Goal: Task Accomplishment & Management: Manage account settings

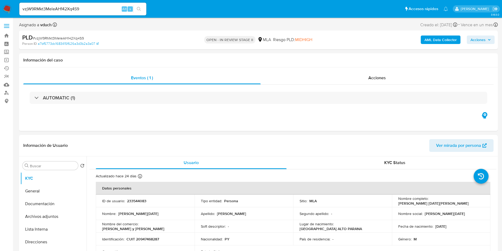
select select "10"
click at [102, 10] on input at bounding box center [82, 9] width 127 height 7
paste input "uJyorn08MNoNDpXREuJO9izx"
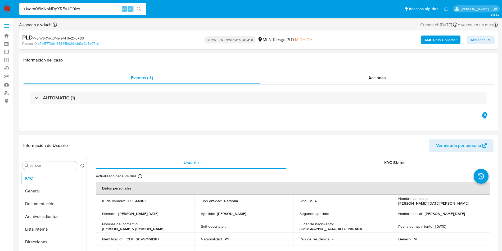
type input "uJyorn08MNoNDpXREuJO9izx"
click at [138, 6] on button "search-icon" at bounding box center [138, 8] width 11 height 7
click at [96, 5] on div "uJyorn08MNoNDpXREuJO9izx Alt s" at bounding box center [82, 9] width 127 height 13
click at [141, 5] on button "search-icon" at bounding box center [138, 8] width 11 height 7
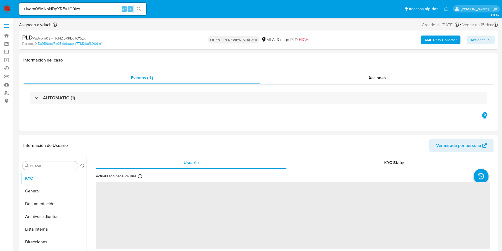
select select "10"
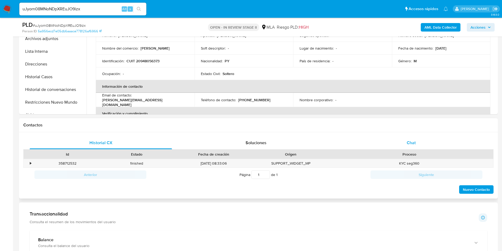
click at [414, 147] on div "Chat" at bounding box center [411, 142] width 142 height 13
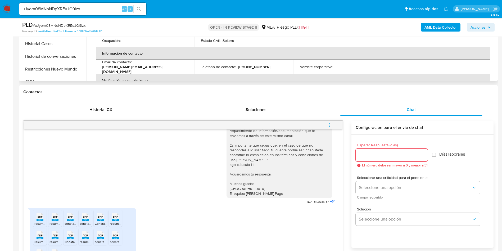
scroll to position [40, 0]
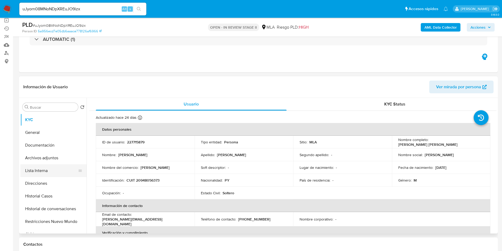
click at [46, 165] on button "Lista Interna" at bounding box center [51, 170] width 62 height 13
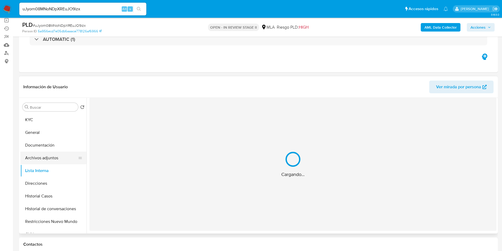
click at [53, 155] on button "Archivos adjuntos" at bounding box center [51, 157] width 62 height 13
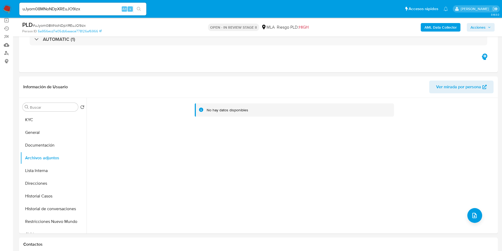
click at [444, 29] on b "AML Data Collector" at bounding box center [440, 27] width 32 height 8
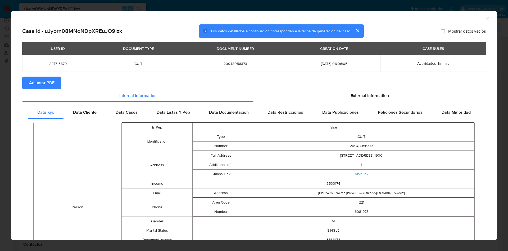
click at [45, 84] on span "Adjuntar PDF" at bounding box center [41, 83] width 25 height 12
click at [485, 19] on icon "Cerrar ventana" at bounding box center [487, 18] width 5 height 5
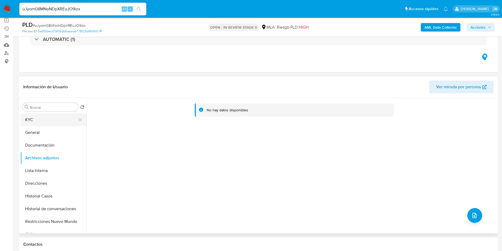
click at [49, 122] on button "KYC" at bounding box center [51, 119] width 62 height 13
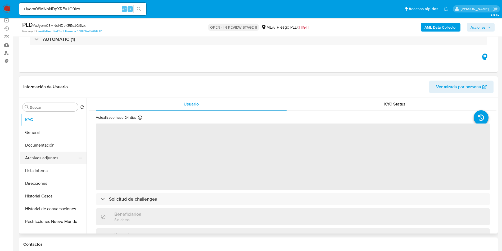
click at [58, 156] on button "Archivos adjuntos" at bounding box center [51, 157] width 62 height 13
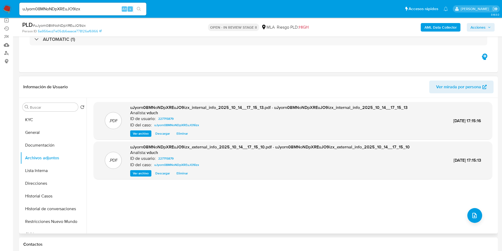
click at [444, 191] on div ".PDF uJyorn08MNoNDpXREuJO9izx_internal_info_2025_10_14__17_15_13.pdf - uJyorn08…" at bounding box center [293, 165] width 399 height 127
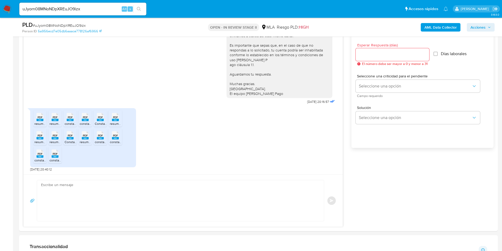
scroll to position [278, 0]
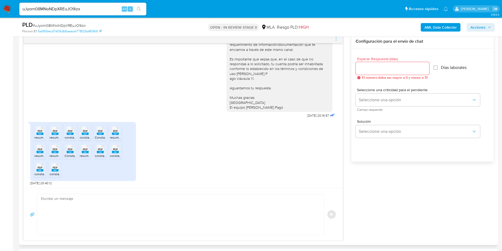
click at [382, 193] on div "17/09/2025 14:37:51 Hola, Esperamos que te encuentres muy bien. Te consultamos …" at bounding box center [258, 137] width 470 height 206
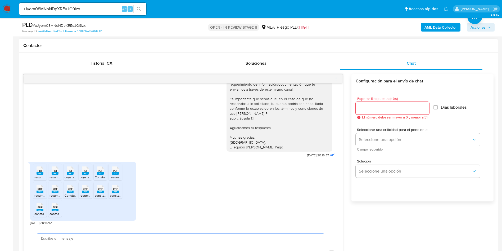
click at [179, 240] on textarea at bounding box center [179, 253] width 276 height 41
paste textarea "Hola, Muchas gracias por tu respuesta. Analizamos tu caso y notamos que la info…"
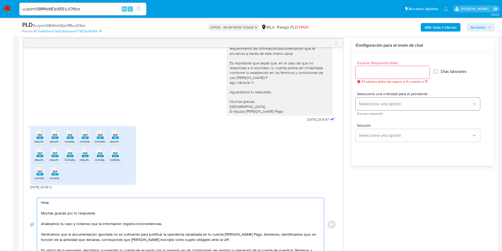
scroll to position [39, 0]
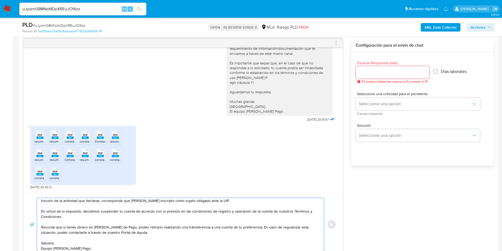
type textarea "Hola, Muchas gracias por tu respuesta. Analizamos tu caso y notamos que la info…"
click at [398, 76] on div at bounding box center [393, 72] width 74 height 13
click at [397, 71] on input "Esperar Respuesta (días)" at bounding box center [393, 72] width 74 height 7
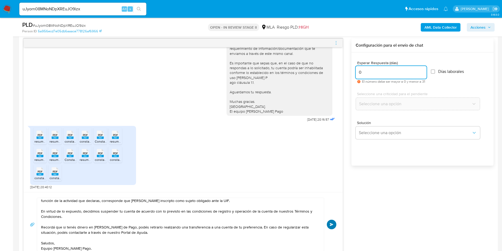
type input "0"
click at [332, 221] on button "Enviar" at bounding box center [332, 224] width 10 height 10
click at [74, 10] on input "uJyorn08MNoNDpXREuJO9izx" at bounding box center [82, 9] width 127 height 7
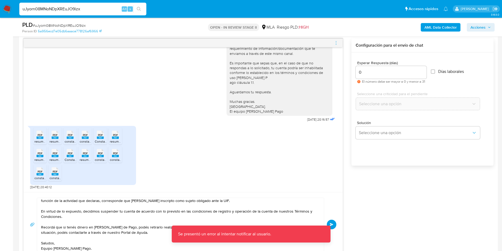
click at [74, 10] on input "uJyorn08MNoNDpXREuJO9izx" at bounding box center [82, 9] width 127 height 7
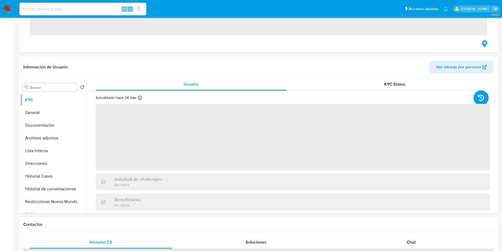
scroll to position [238, 0]
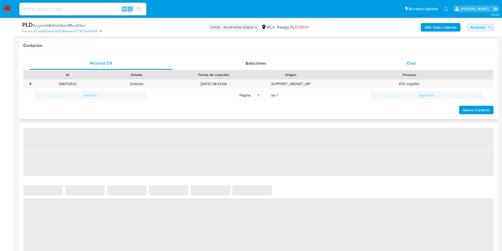
select select "10"
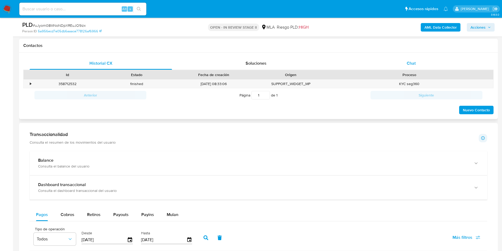
click at [418, 63] on div "Chat" at bounding box center [411, 63] width 142 height 13
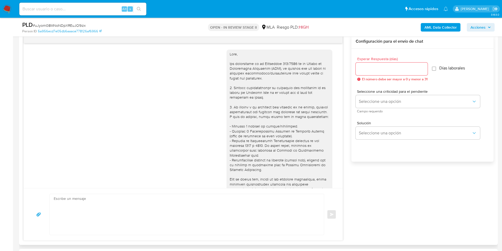
scroll to position [337, 0]
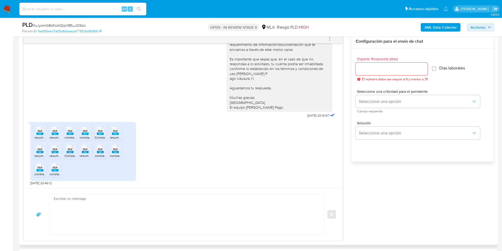
click at [121, 223] on textarea at bounding box center [186, 214] width 264 height 41
paste textarea "Hola, Muchas gracias por tu respuesta. Analizamos tu caso y notamos que la info…"
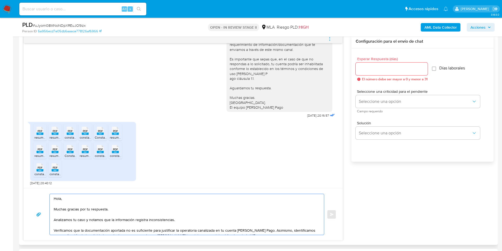
scroll to position [39, 0]
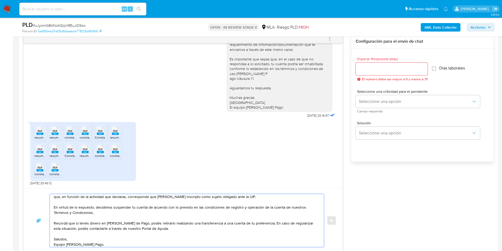
type textarea "Hola, Muchas gracias por tu respuesta. Analizamos tu caso y notamos que la info…"
click at [410, 69] on input "Esperar Respuesta (días)" at bounding box center [392, 68] width 72 height 7
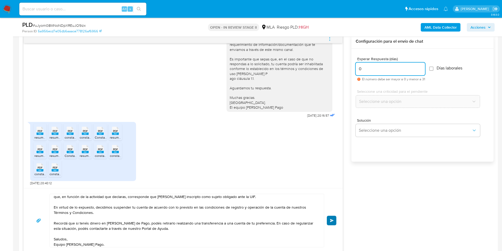
type input "0"
click at [331, 216] on button "Enviar" at bounding box center [332, 220] width 10 height 10
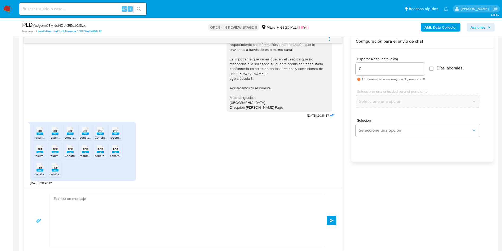
click at [77, 20] on div "PLD # uJyorn08MNoNDpXREuJO9izx Person ID 5a956ecd7e05db6aaace778126af6966 OPEN …" at bounding box center [258, 27] width 479 height 19
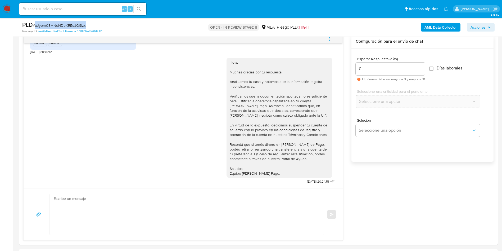
copy span "uJyorn08MNoNDpXREuJO9izx"
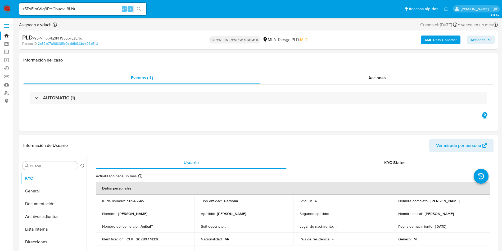
select select "10"
click at [479, 37] on span "Acciones" at bounding box center [478, 39] width 15 height 8
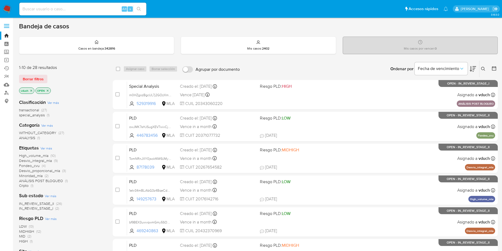
click at [482, 71] on icon at bounding box center [483, 69] width 4 height 4
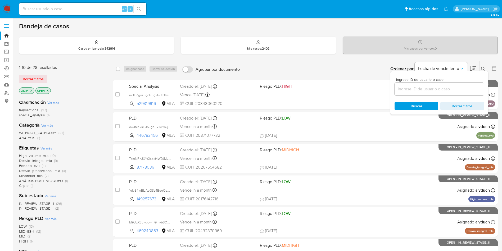
click at [448, 88] on input at bounding box center [439, 88] width 89 height 7
type input "uJyorn08MNoNDpXREuJO9izx"
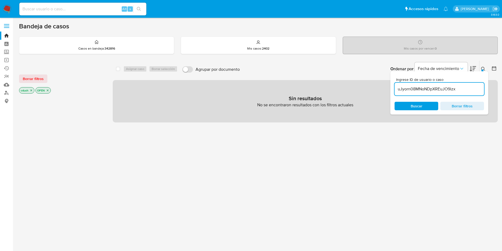
click at [48, 89] on icon "close-filter" at bounding box center [47, 90] width 3 height 3
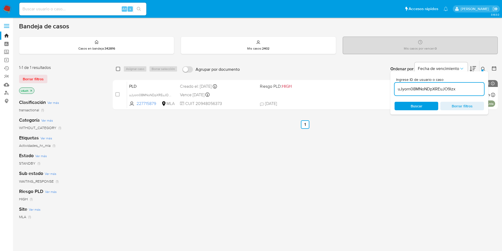
click at [116, 68] on input "checkbox" at bounding box center [118, 69] width 4 height 4
checkbox input "true"
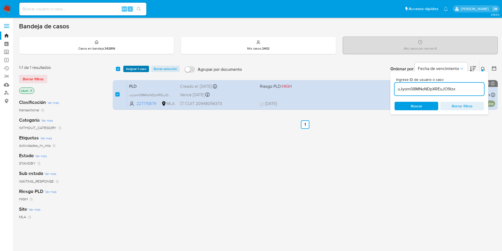
click at [125, 67] on button "Asignar 1 caso" at bounding box center [136, 69] width 26 height 6
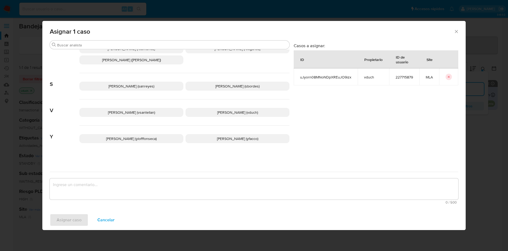
scroll to position [462, 0]
click at [240, 108] on p "Valeria Duch (vduch)" at bounding box center [238, 111] width 104 height 9
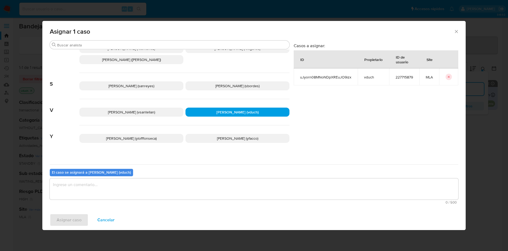
click at [226, 186] on textarea "assign-modal" at bounding box center [254, 188] width 409 height 21
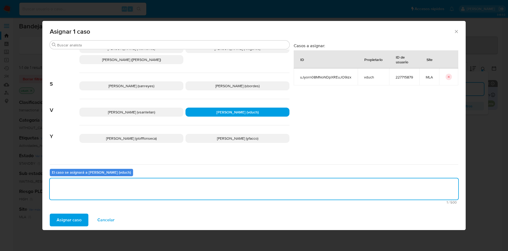
click at [69, 218] on span "Asignar caso" at bounding box center [69, 220] width 25 height 12
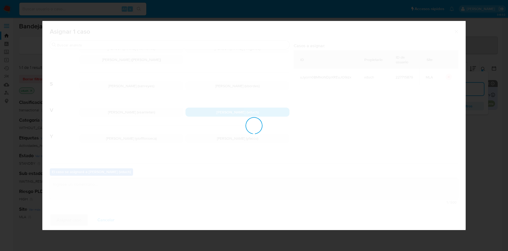
checkbox input "false"
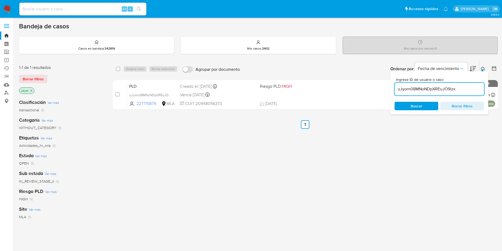
click at [437, 87] on input "uJyorn08MNoNDpXREuJO9izx" at bounding box center [439, 88] width 89 height 7
paste input "TomNRnJXY0jsokf4W9JMytW2"
type input "TomNRnJXY0jsokf4W9JMytW2"
click at [118, 70] on input "checkbox" at bounding box center [118, 69] width 4 height 4
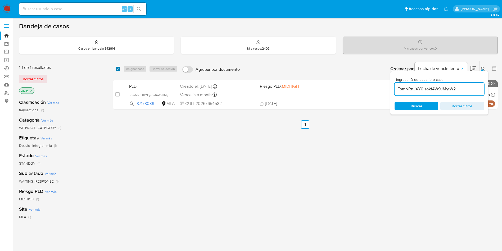
checkbox input "true"
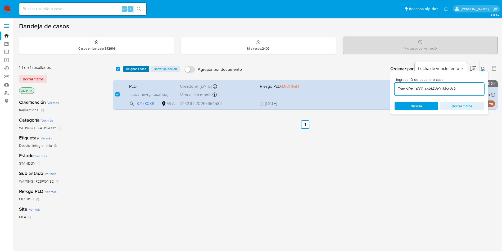
click at [128, 70] on span "Asignar 1 caso" at bounding box center [136, 68] width 20 height 5
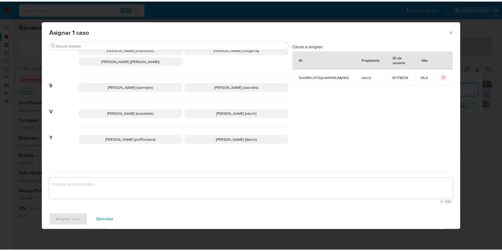
scroll to position [462, 0]
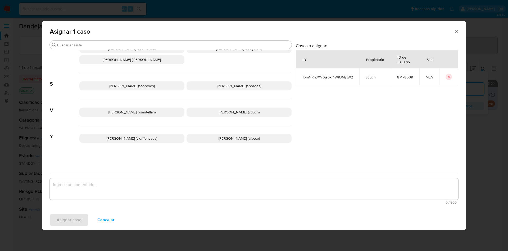
click at [224, 112] on span "Valeria Duch (vduch)" at bounding box center [239, 111] width 41 height 5
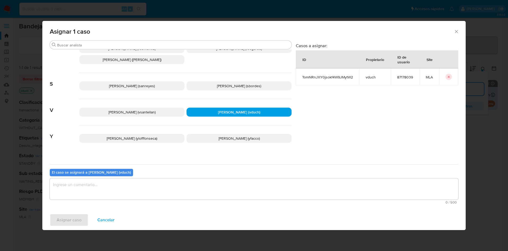
click at [217, 183] on textarea "assign-modal" at bounding box center [254, 188] width 409 height 21
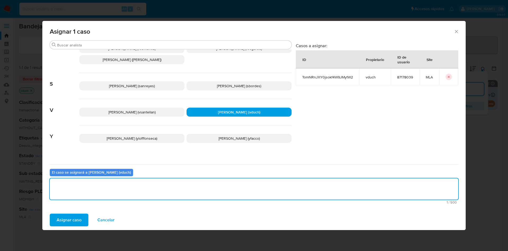
click at [85, 223] on button "Asignar caso" at bounding box center [69, 219] width 39 height 13
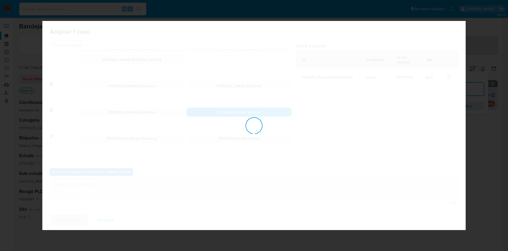
checkbox input "false"
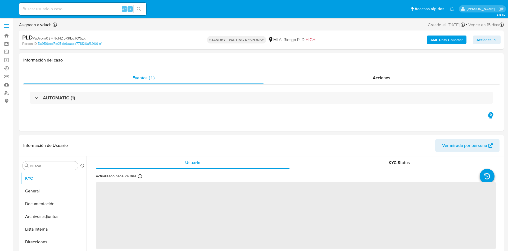
select select "10"
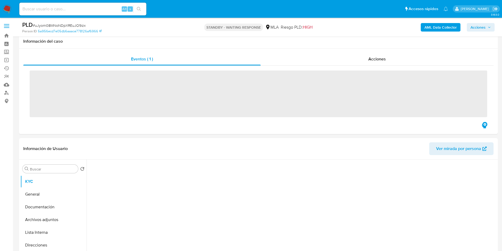
scroll to position [238, 0]
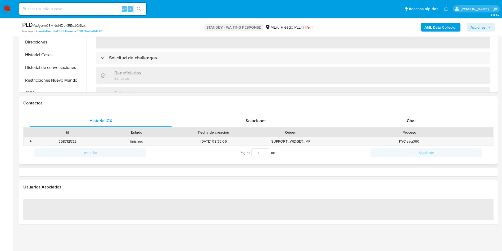
select select "10"
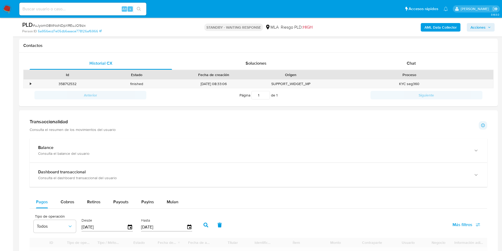
scroll to position [66, 0]
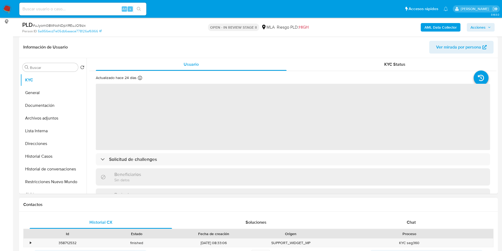
drag, startPoint x: 441, startPoint y: 224, endPoint x: 351, endPoint y: 230, distance: 90.2
click at [441, 224] on div "Chat" at bounding box center [411, 222] width 142 height 13
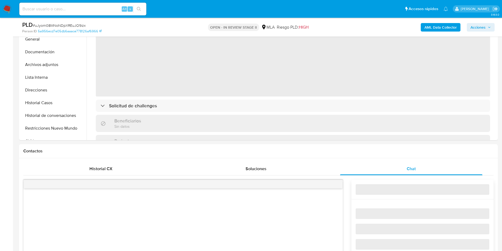
select select "10"
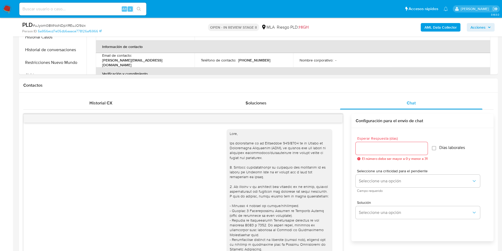
scroll to position [468, 0]
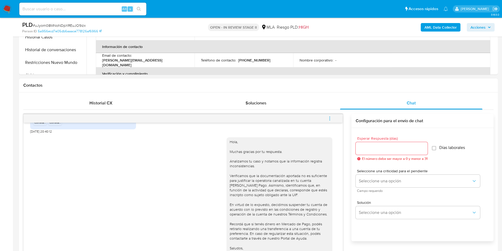
click at [340, 122] on div at bounding box center [183, 118] width 319 height 8
click at [329, 116] on icon "menu-action" at bounding box center [329, 118] width 5 height 5
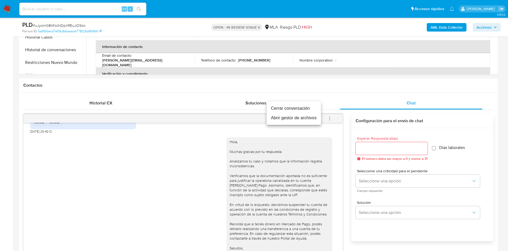
click at [295, 111] on li "Cerrar conversación" at bounding box center [294, 108] width 54 height 10
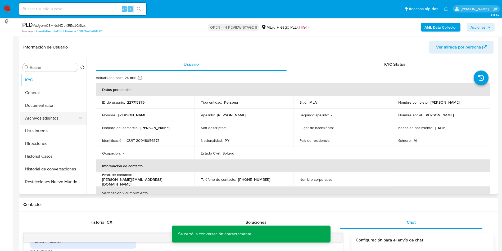
click at [66, 118] on button "Archivos adjuntos" at bounding box center [51, 118] width 62 height 13
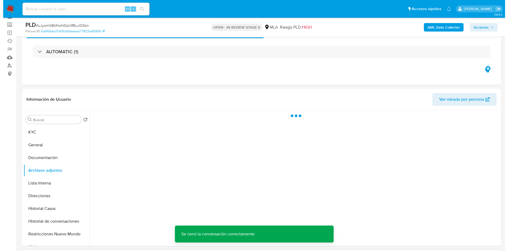
scroll to position [40, 0]
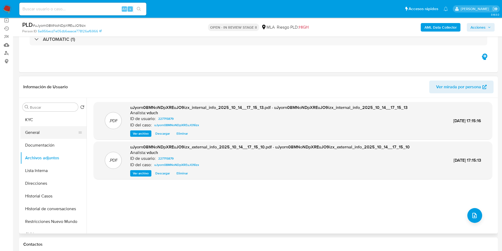
click at [57, 130] on button "General" at bounding box center [51, 132] width 62 height 13
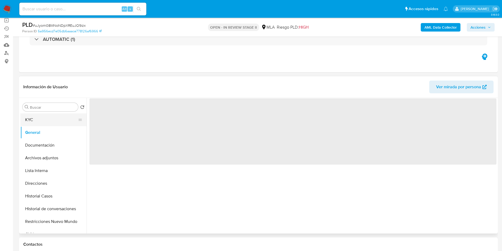
click at [58, 116] on button "KYC" at bounding box center [51, 119] width 62 height 13
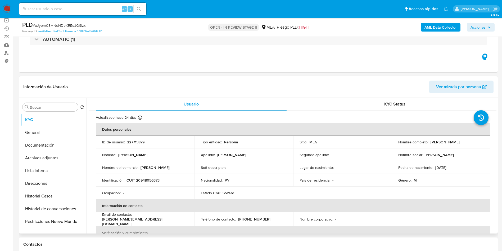
click at [460, 144] on p "Walter Ramon Silva Saucedo" at bounding box center [445, 141] width 29 height 5
copy p "Saucedo"
click at [46, 157] on button "Archivos adjuntos" at bounding box center [51, 157] width 62 height 13
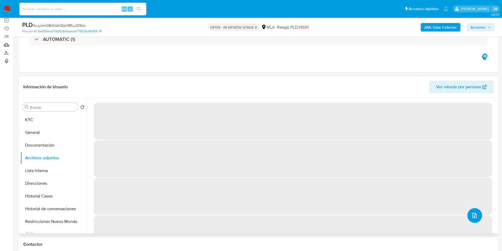
click at [471, 214] on span "upload-file" at bounding box center [474, 215] width 6 height 6
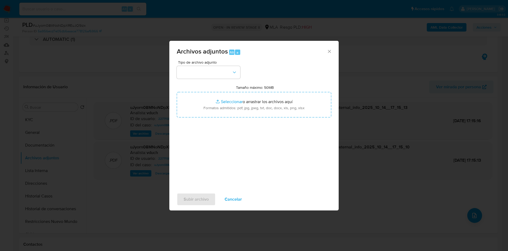
click at [195, 79] on div "Tipo de archivo adjunto Tamaño máximo: 50MB Seleccionar archivos Seleccionar o …" at bounding box center [254, 122] width 155 height 125
click at [185, 69] on button "button" at bounding box center [209, 72] width 64 height 13
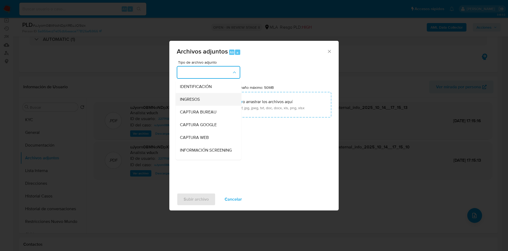
click at [197, 100] on span "INGRESOS" at bounding box center [190, 99] width 20 height 5
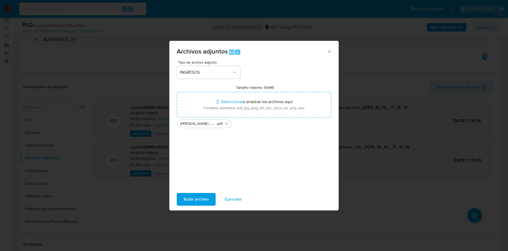
click at [195, 198] on span "Subir archivo" at bounding box center [196, 199] width 25 height 12
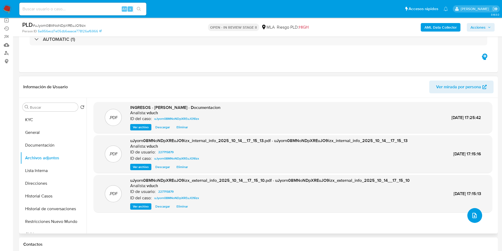
click at [472, 210] on button "upload-file" at bounding box center [474, 215] width 15 height 15
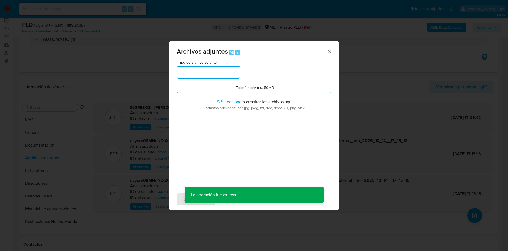
click at [221, 74] on button "button" at bounding box center [209, 72] width 64 height 13
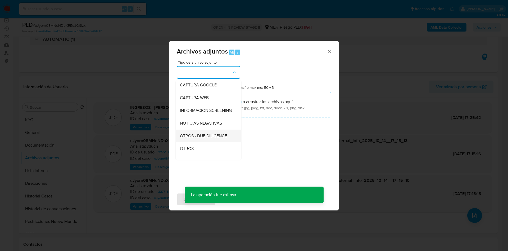
click at [206, 142] on div "OTROS - DUE DILIGENCE" at bounding box center [207, 135] width 54 height 13
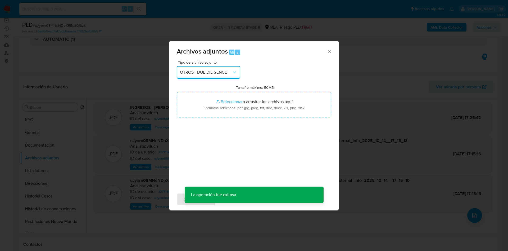
click at [214, 72] on span "OTROS - DUE DILIGENCE" at bounding box center [206, 72] width 52 height 5
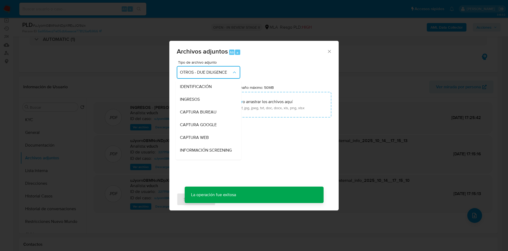
scroll to position [64, 0]
click at [197, 118] on div "OTROS - DUE DILIGENCE" at bounding box center [207, 112] width 54 height 13
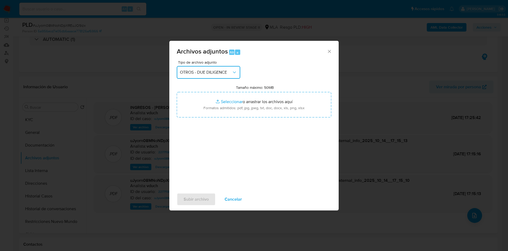
click at [206, 75] on button "OTROS - DUE DILIGENCE" at bounding box center [209, 72] width 64 height 13
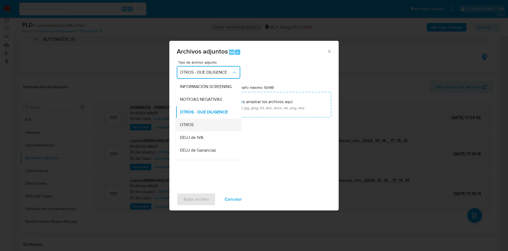
click at [205, 131] on div "OTROS" at bounding box center [207, 124] width 54 height 13
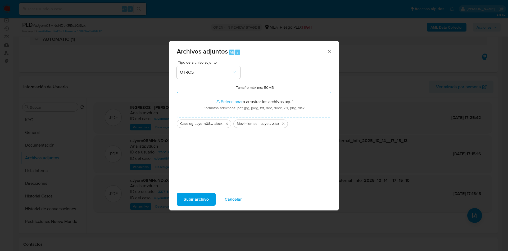
click at [200, 202] on span "Subir archivo" at bounding box center [196, 199] width 25 height 12
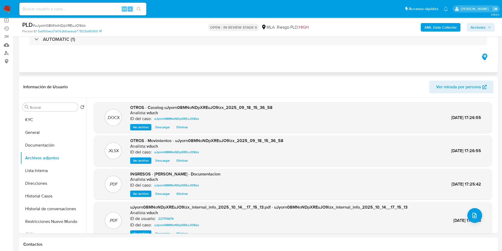
click at [425, 53] on div "Eventos ( 1 ) Acciones AUTOMATIC (1)" at bounding box center [258, 41] width 479 height 64
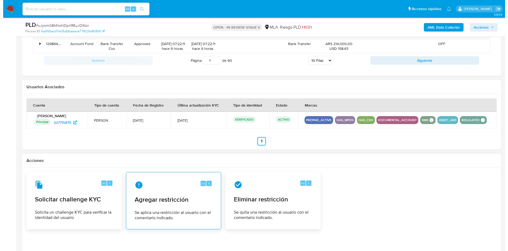
scroll to position [794, 0]
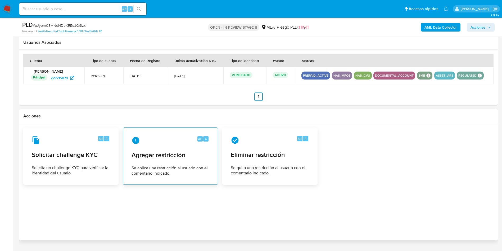
click at [186, 156] on span "Agregar restricción" at bounding box center [171, 155] width 78 height 8
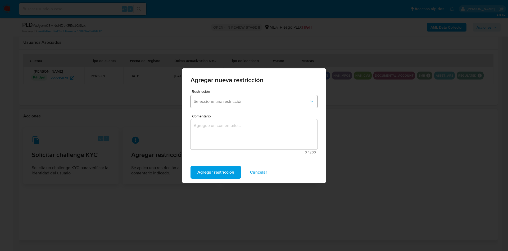
click at [225, 103] on span "Seleccione una restricción" at bounding box center [251, 101] width 115 height 5
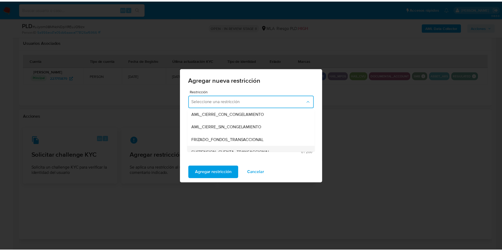
scroll to position [79, 0]
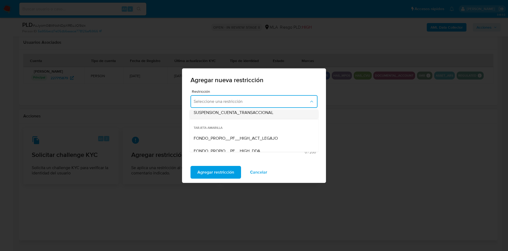
click at [267, 112] on span "SUSPENSION_CUENTA_TRANSACCIONAL" at bounding box center [234, 112] width 80 height 5
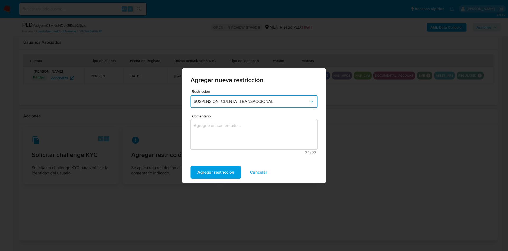
click at [238, 146] on textarea "Comentario" at bounding box center [254, 134] width 127 height 30
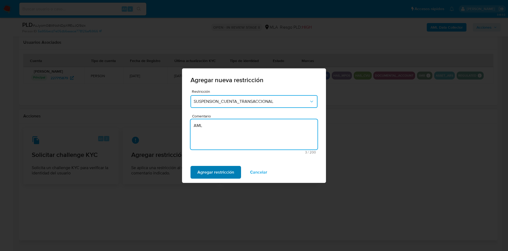
type textarea "AML"
click at [217, 177] on span "Agregar restricción" at bounding box center [215, 172] width 37 height 12
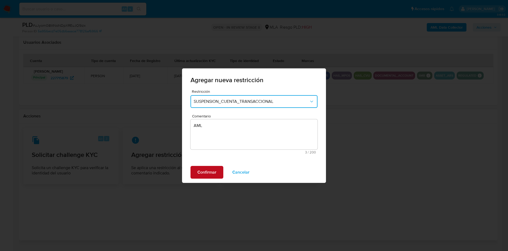
click at [207, 173] on span "Confirmar" at bounding box center [206, 172] width 19 height 12
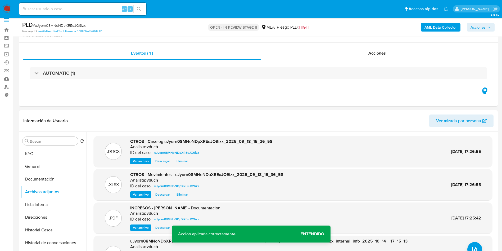
scroll to position [0, 0]
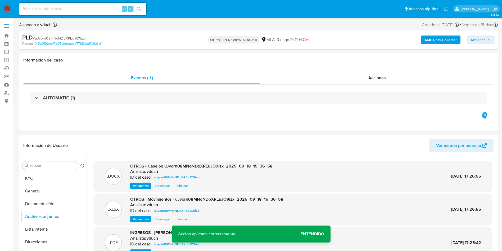
click at [485, 30] on div "PLD # uJyorn08MNoNDpXREuJO9izx Person ID 5a956ecd7e05db6aaace778126af6966 OPEN …" at bounding box center [258, 39] width 479 height 19
click at [479, 45] on div "AML Data Collector Acciones" at bounding box center [416, 40] width 156 height 12
click at [482, 40] on span "Acciones" at bounding box center [478, 39] width 15 height 8
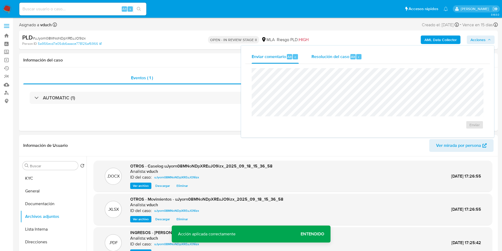
click at [340, 59] on span "Resolución del caso" at bounding box center [330, 56] width 38 height 6
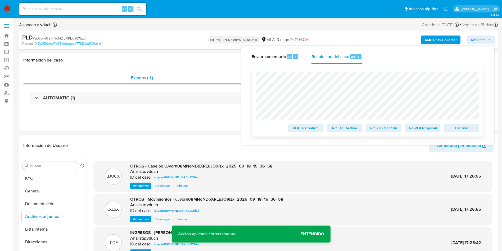
click at [453, 125] on span "Declinar" at bounding box center [462, 127] width 28 height 7
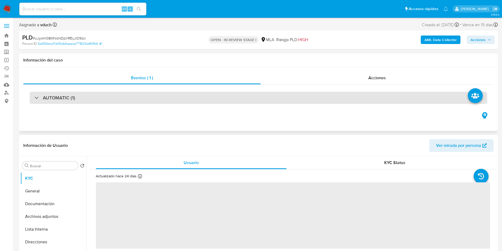
select select "10"
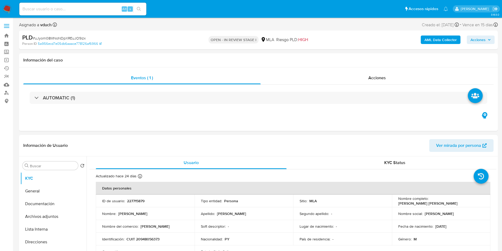
click at [478, 37] on span "Acciones" at bounding box center [478, 39] width 15 height 8
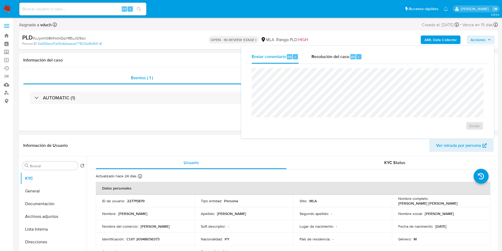
click at [346, 46] on div "Enviar comentario Alt c Resolución del caso Alt r Enviar" at bounding box center [367, 92] width 253 height 93
click at [344, 58] on span "Resolución del caso" at bounding box center [330, 56] width 38 height 6
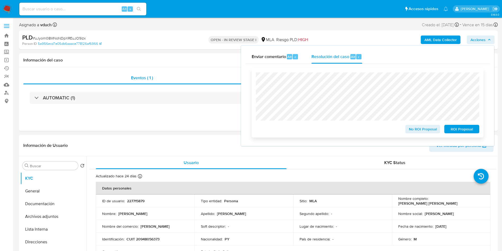
click at [472, 130] on span "ROI Proposal" at bounding box center [462, 128] width 28 height 7
click at [462, 130] on span "ROI Proposal" at bounding box center [462, 128] width 28 height 7
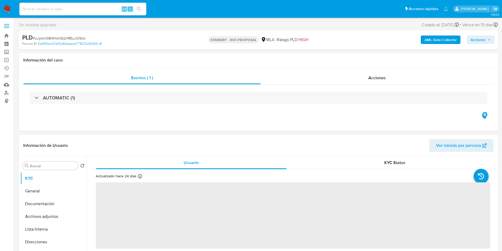
select select "10"
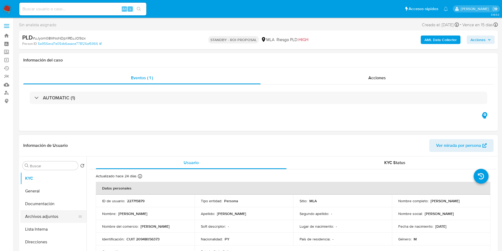
click at [57, 216] on button "Archivos adjuntos" at bounding box center [51, 216] width 62 height 13
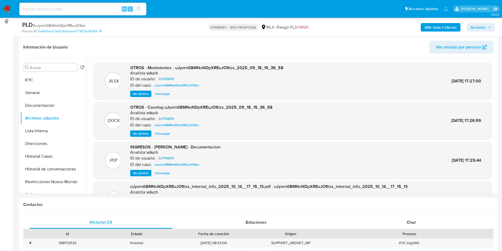
click at [108, 7] on input at bounding box center [82, 9] width 127 height 7
paste input "TomNRnJXY0jsokf4W9JMytW2"
type input "TomNRnJXY0jsokf4W9JMytW2"
click at [143, 10] on button "search-icon" at bounding box center [138, 8] width 11 height 7
click at [138, 8] on icon "search-icon" at bounding box center [139, 9] width 4 height 4
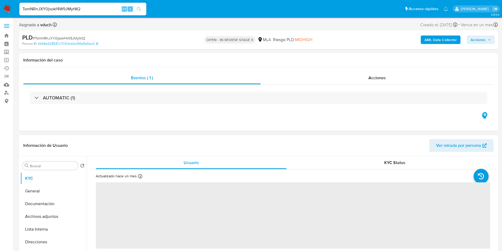
select select "10"
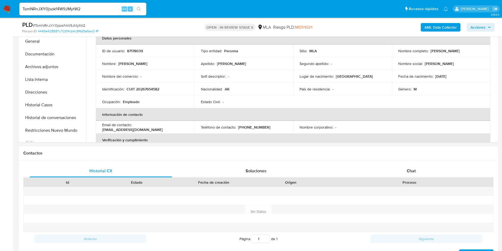
scroll to position [159, 0]
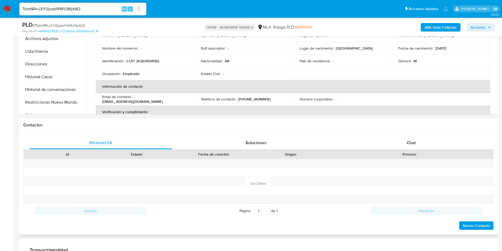
click at [399, 136] on div "Historial CX Soluciones Chat Id Estado Fecha de creación Origen Proceso Anterio…" at bounding box center [258, 183] width 479 height 102
click at [415, 139] on div "Chat" at bounding box center [411, 142] width 142 height 13
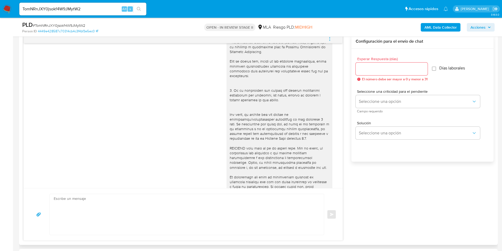
scroll to position [356, 0]
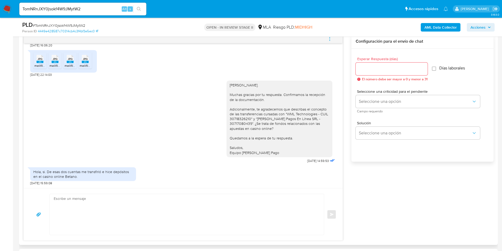
click at [211, 198] on textarea at bounding box center [186, 214] width 264 height 41
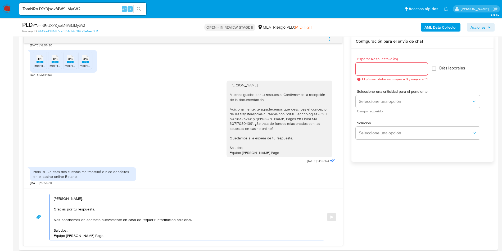
type textarea "Hola Cesar, Gracias por tu respuesta. Nos pondremos en contacto nuevamente en c…"
click at [390, 64] on div at bounding box center [392, 68] width 72 height 13
click at [383, 74] on div at bounding box center [392, 68] width 72 height 13
click at [385, 72] on input "Esperar Respuesta (días)" at bounding box center [392, 68] width 72 height 7
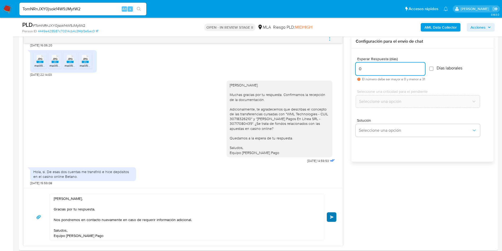
type input "0"
click at [333, 216] on span "Enviar" at bounding box center [332, 216] width 4 height 3
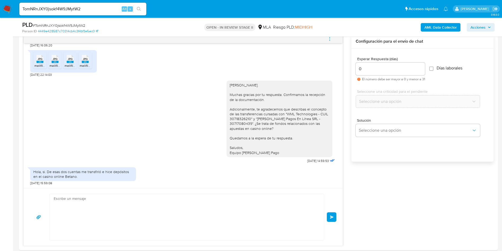
scroll to position [415, 0]
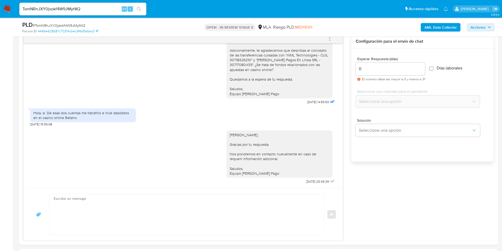
click at [70, 11] on input "TomNRnJXY0jsokf4W9JMytW2" at bounding box center [82, 9] width 127 height 7
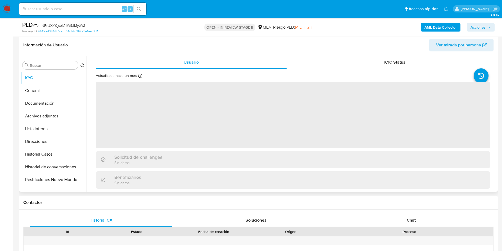
scroll to position [159, 0]
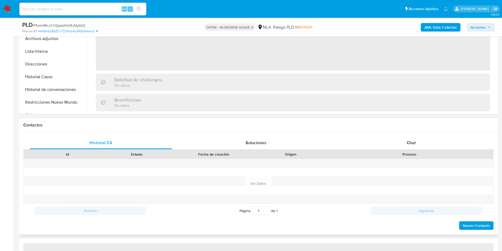
click at [435, 154] on div "Proceso" at bounding box center [409, 153] width 160 height 5
click at [418, 144] on div "Chat" at bounding box center [411, 142] width 142 height 13
select select "10"
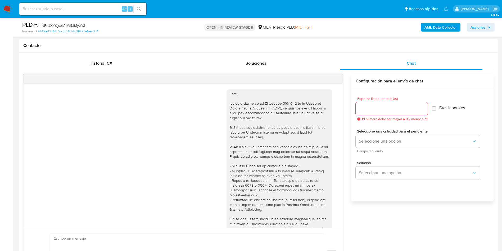
scroll to position [415, 0]
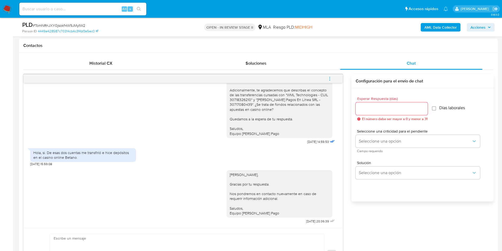
click at [328, 81] on icon "menu-action" at bounding box center [329, 78] width 5 height 5
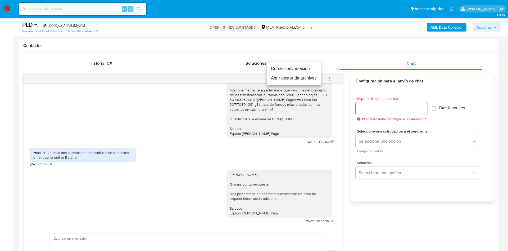
click at [298, 65] on li "Cerrar conversación" at bounding box center [294, 69] width 54 height 10
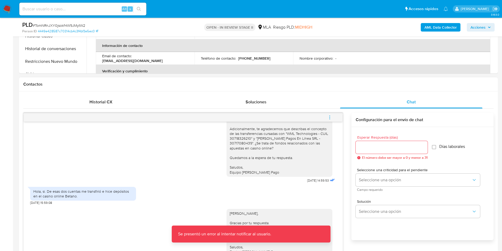
scroll to position [238, 0]
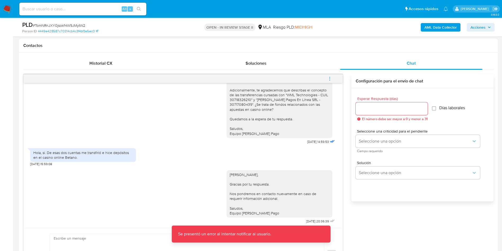
click at [335, 79] on button "menu-action" at bounding box center [329, 78] width 17 height 13
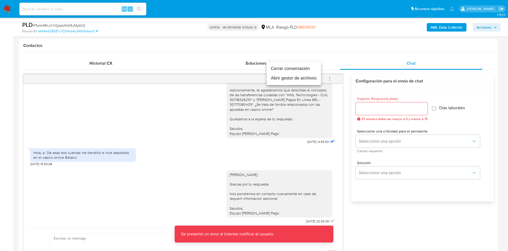
click at [305, 67] on li "Cerrar conversación" at bounding box center [294, 69] width 54 height 10
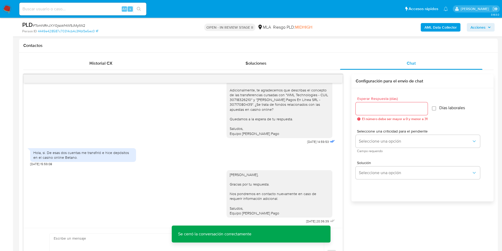
scroll to position [79, 0]
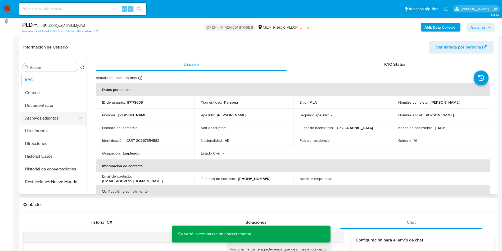
click at [45, 112] on button "Archivos adjuntos" at bounding box center [51, 118] width 62 height 13
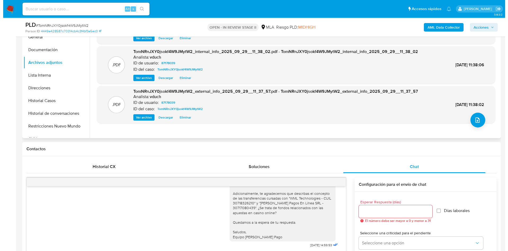
scroll to position [40, 0]
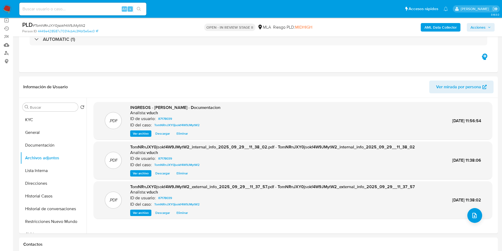
click at [52, 193] on button "Historial Casos" at bounding box center [51, 195] width 62 height 13
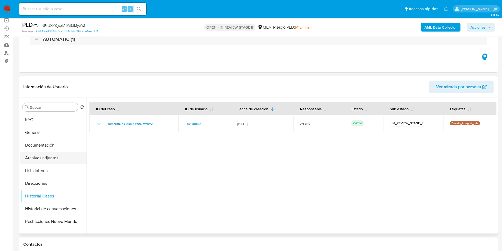
click at [53, 163] on button "Archivos adjuntos" at bounding box center [51, 157] width 62 height 13
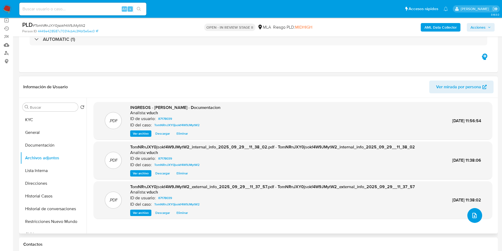
click at [472, 212] on icon "upload-file" at bounding box center [474, 215] width 6 height 6
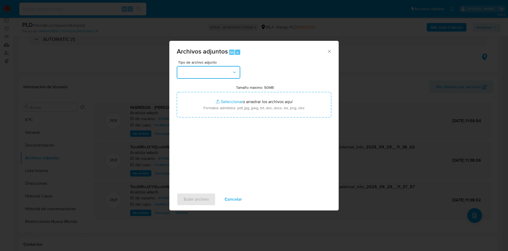
click at [204, 70] on button "button" at bounding box center [209, 72] width 64 height 13
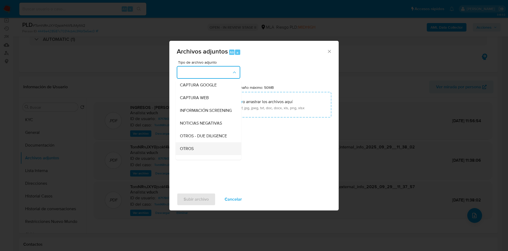
click at [197, 151] on div "OTROS" at bounding box center [207, 148] width 54 height 13
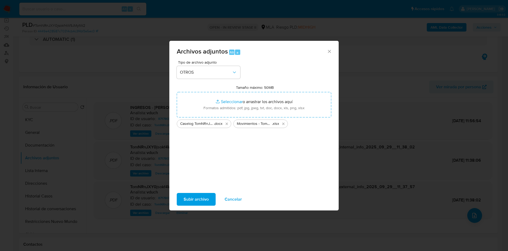
click at [196, 200] on span "Subir archivo" at bounding box center [196, 199] width 25 height 12
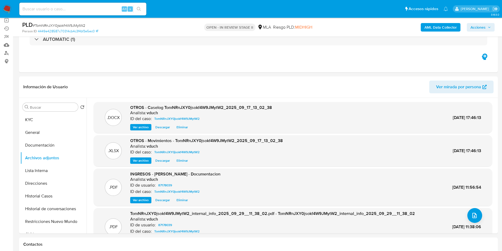
click at [481, 26] on span "Acciones" at bounding box center [478, 27] width 15 height 8
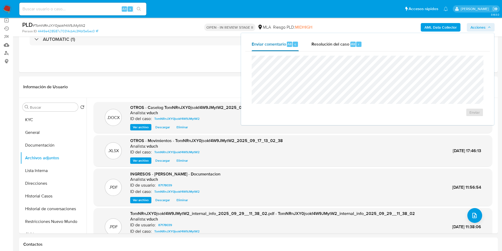
click at [294, 50] on div "Enviar comentario Alt c" at bounding box center [275, 44] width 47 height 14
click at [357, 47] on div "Resolución del caso Alt r" at bounding box center [336, 44] width 51 height 14
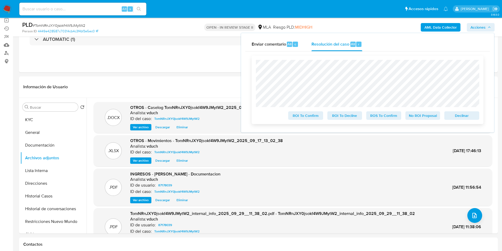
click at [421, 119] on span "No ROI Proposal" at bounding box center [423, 115] width 28 height 7
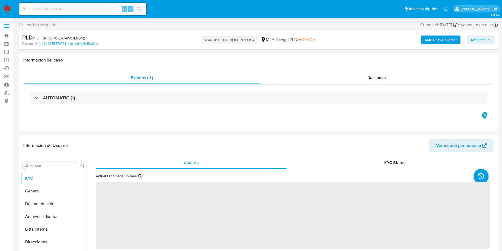
click at [110, 14] on div "Alt s" at bounding box center [82, 9] width 127 height 13
click at [109, 11] on input at bounding box center [82, 9] width 127 height 7
select select "10"
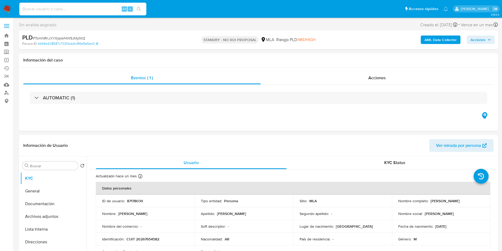
paste input "Hhov02S80ZSM4dcSWKPpBlGT"
type input "Hhov02S80ZSM4dcSWKPpBlGT"
click at [142, 7] on button "search-icon" at bounding box center [138, 8] width 11 height 7
click at [111, 9] on input "Hhov02S80ZSM4dcSWKPpBlGT" at bounding box center [82, 9] width 127 height 7
click at [139, 9] on icon "search-icon" at bounding box center [139, 9] width 4 height 4
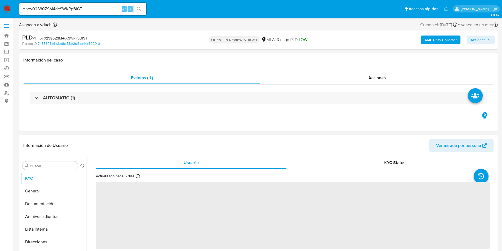
select select "10"
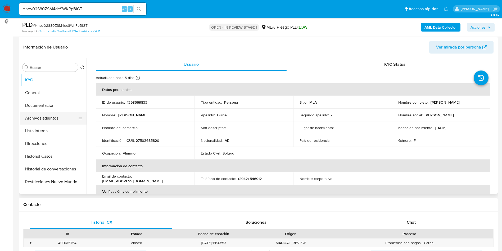
click at [44, 122] on button "Archivos adjuntos" at bounding box center [51, 118] width 62 height 13
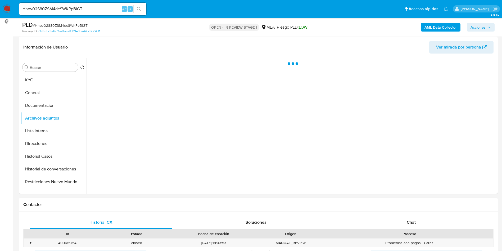
scroll to position [40, 0]
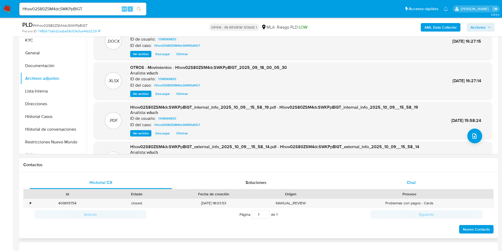
click at [416, 178] on div "Chat" at bounding box center [411, 182] width 142 height 13
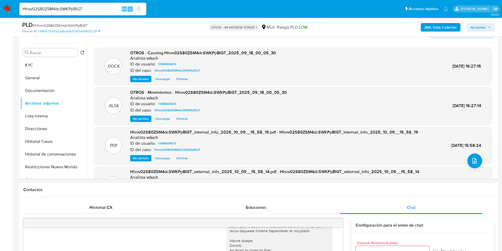
scroll to position [79, 0]
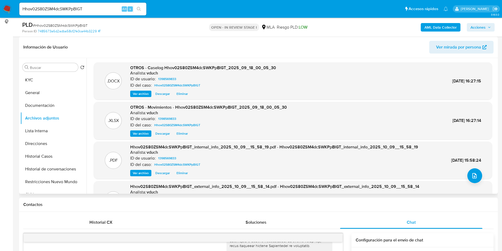
click at [182, 91] on span "Eliminar" at bounding box center [182, 93] width 11 height 5
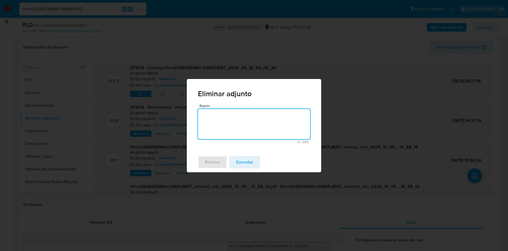
click at [222, 115] on textarea "Razón" at bounding box center [254, 124] width 112 height 30
type textarea "v2"
click at [214, 157] on span "Eliminar" at bounding box center [212, 162] width 15 height 12
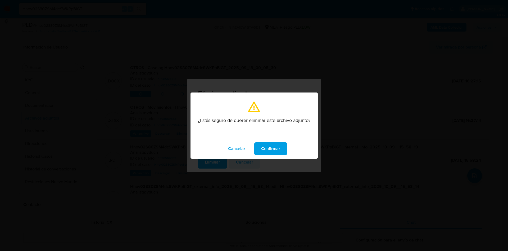
click at [272, 149] on span "Confirmar" at bounding box center [270, 149] width 19 height 12
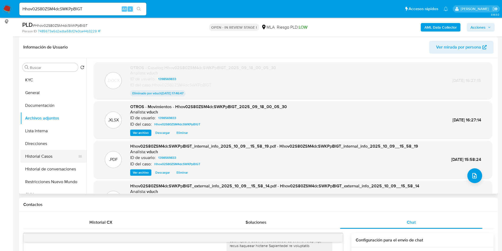
click at [55, 157] on button "Historial Casos" at bounding box center [51, 156] width 62 height 13
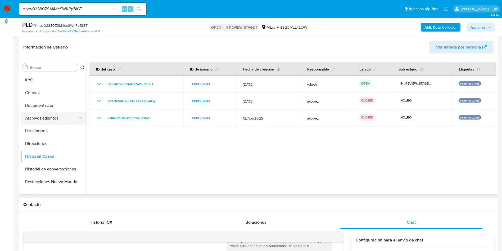
click at [59, 122] on button "Archivos adjuntos" at bounding box center [51, 118] width 62 height 13
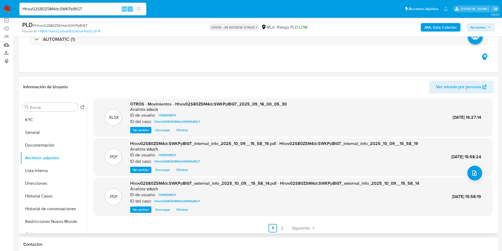
scroll to position [44, 0]
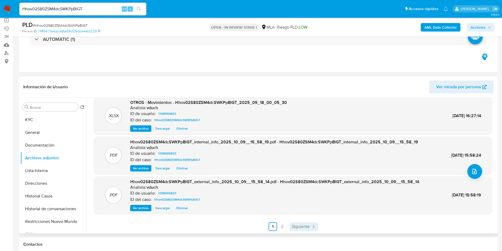
click at [304, 227] on span "Siguiente" at bounding box center [301, 226] width 18 height 4
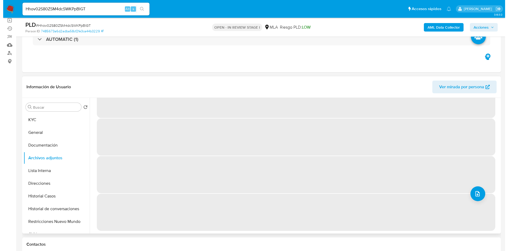
scroll to position [0, 0]
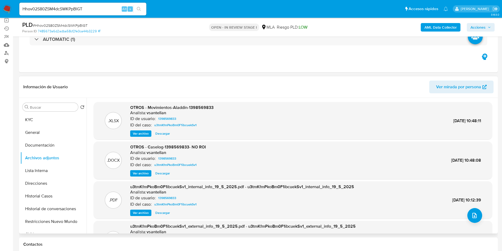
click at [146, 174] on span "Ver archivo" at bounding box center [141, 172] width 16 height 5
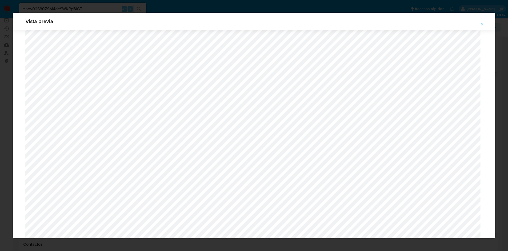
scroll to position [148, 0]
click at [481, 25] on icon "Attachment preview" at bounding box center [482, 24] width 4 height 4
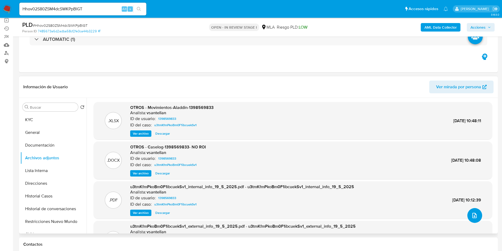
click at [475, 214] on icon "upload-file" at bounding box center [474, 215] width 6 height 6
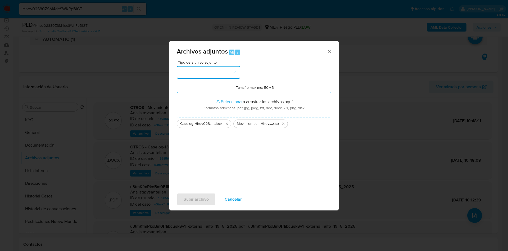
click at [228, 73] on button "button" at bounding box center [209, 72] width 64 height 13
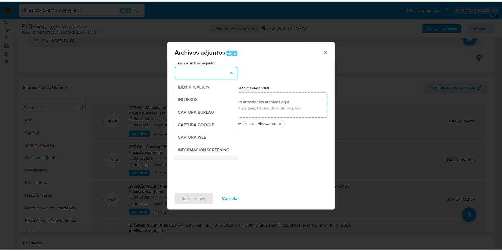
scroll to position [40, 0]
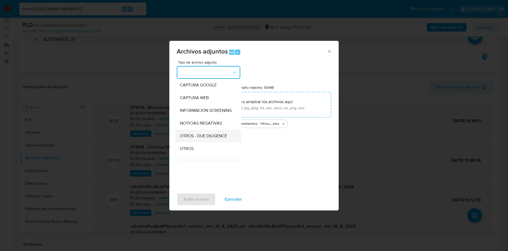
click at [200, 142] on div "OTROS - DUE DILIGENCE" at bounding box center [207, 135] width 54 height 13
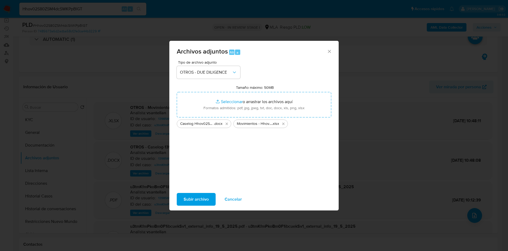
click at [200, 193] on span "Subir archivo" at bounding box center [196, 199] width 25 height 12
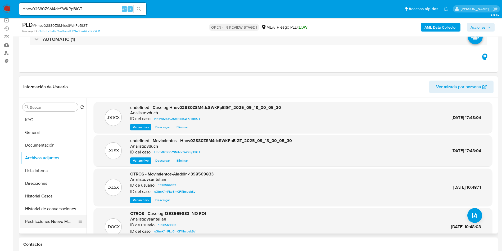
click at [36, 220] on button "Restricciones Nuevo Mundo" at bounding box center [51, 221] width 62 height 13
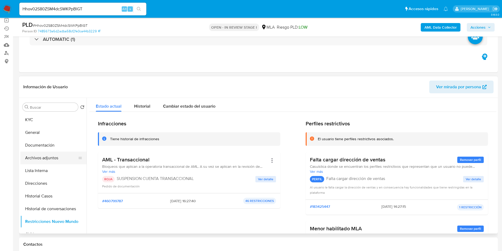
click at [48, 155] on button "Archivos adjuntos" at bounding box center [51, 157] width 62 height 13
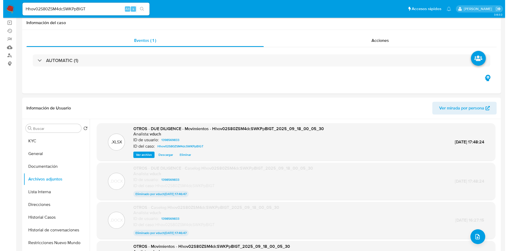
scroll to position [79, 0]
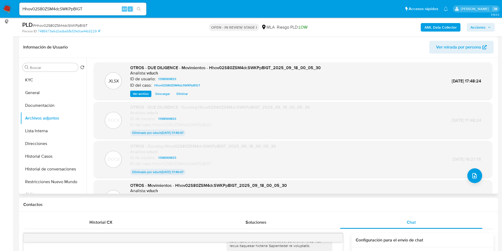
click at [483, 174] on div ".DOCX OTROS - Caselog Hhov02S80ZSM4dcSWKPpBlGT_2025_09_18_00_05_30 Analista: vd…" at bounding box center [292, 158] width 393 height 31
click at [473, 175] on icon "upload-file" at bounding box center [474, 175] width 6 height 6
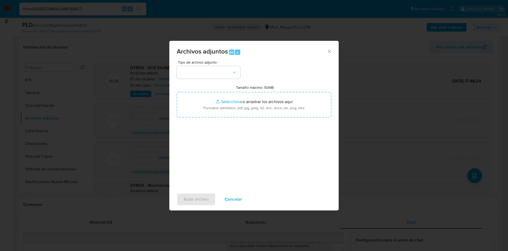
click at [216, 57] on div "Archivos adjuntos Alt a" at bounding box center [253, 51] width 169 height 20
click at [215, 71] on button "button" at bounding box center [209, 72] width 64 height 13
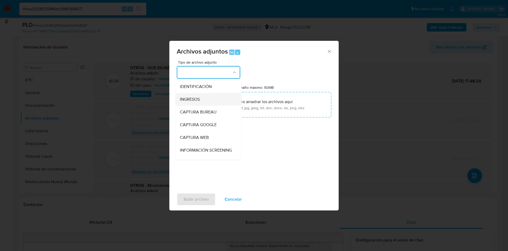
click at [207, 98] on div "INGRESOS" at bounding box center [207, 99] width 54 height 13
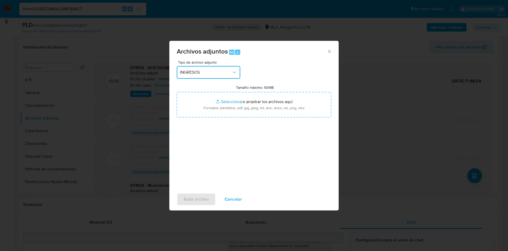
drag, startPoint x: 208, startPoint y: 68, endPoint x: 208, endPoint y: 76, distance: 7.9
click at [208, 67] on button "INGRESOS" at bounding box center [209, 72] width 64 height 13
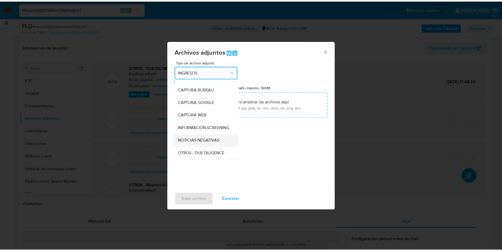
scroll to position [40, 0]
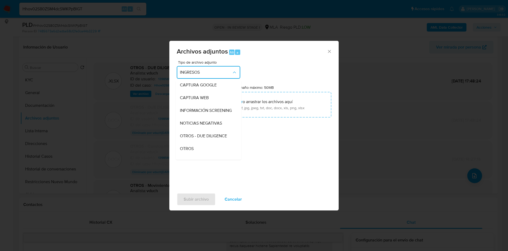
drag, startPoint x: 204, startPoint y: 150, endPoint x: 238, endPoint y: 175, distance: 42.6
click at [204, 151] on div "OTROS" at bounding box center [207, 148] width 54 height 13
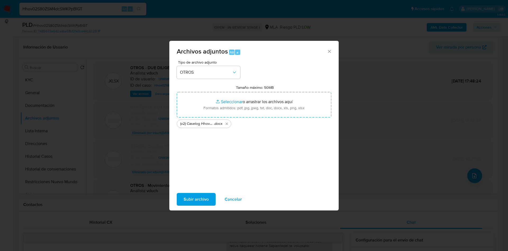
click at [190, 197] on span "Subir archivo" at bounding box center [196, 199] width 25 height 12
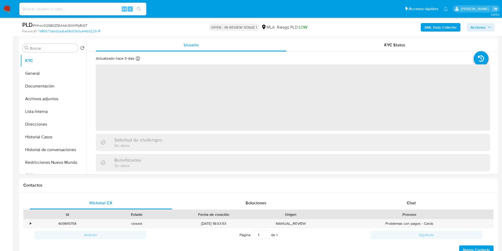
scroll to position [119, 0]
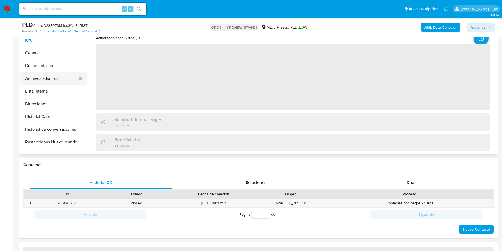
select select "10"
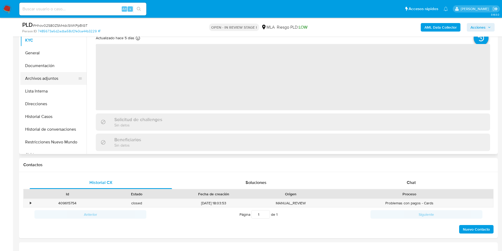
click at [53, 80] on button "Archivos adjuntos" at bounding box center [51, 78] width 62 height 13
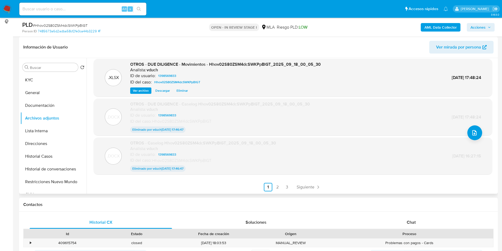
scroll to position [43, 0]
click at [310, 191] on link "Siguiente" at bounding box center [309, 186] width 28 height 8
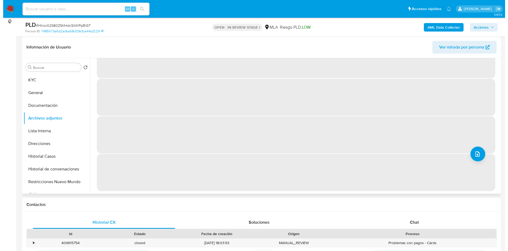
scroll to position [0, 0]
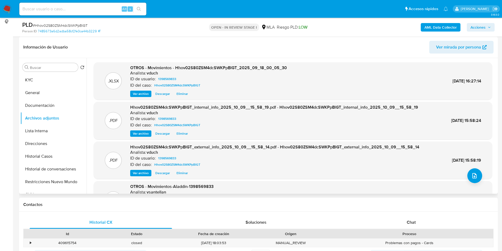
click at [181, 95] on span "Eliminar" at bounding box center [182, 93] width 11 height 5
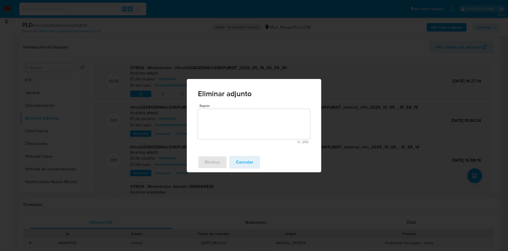
click at [217, 127] on textarea "Razón" at bounding box center [254, 124] width 112 height 30
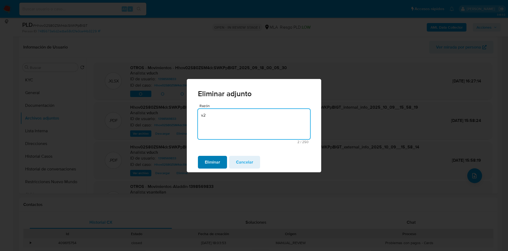
type textarea "v2"
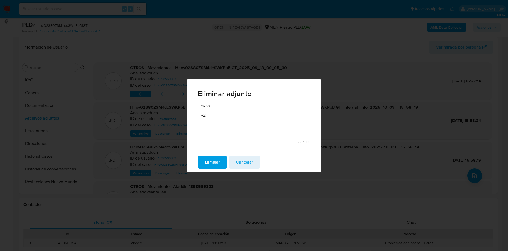
click at [211, 159] on span "Eliminar" at bounding box center [212, 162] width 15 height 12
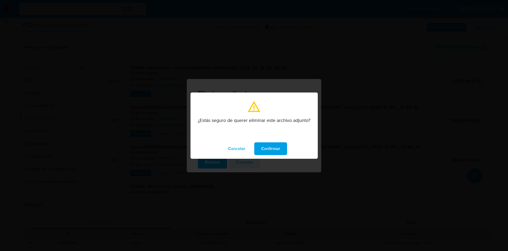
click at [279, 151] on span "Confirmar" at bounding box center [270, 149] width 19 height 12
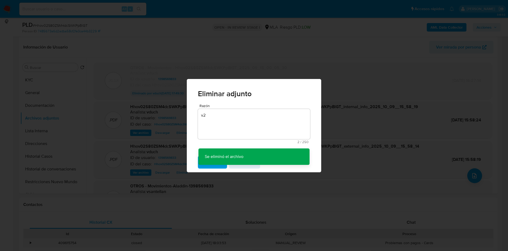
click at [49, 74] on div "Eliminar adjunto Razón v2 2 / 250 248 caracteres restantes Se eliminó el archiv…" at bounding box center [254, 125] width 508 height 251
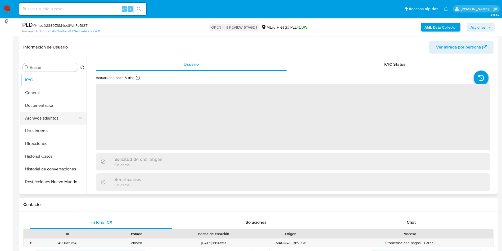
click at [55, 121] on button "Archivos adjuntos" at bounding box center [51, 118] width 62 height 13
select select "10"
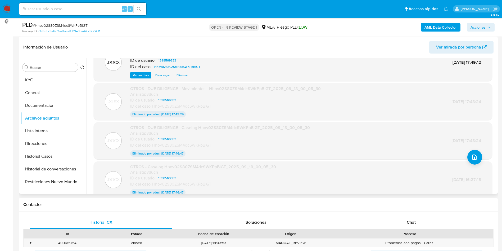
scroll to position [43, 0]
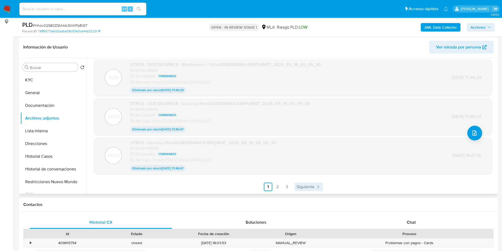
click at [308, 186] on span "Siguiente" at bounding box center [306, 186] width 18 height 4
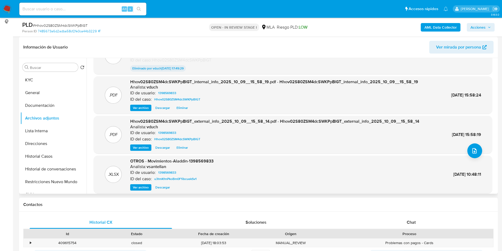
scroll to position [44, 0]
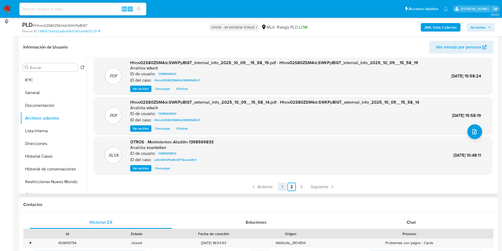
click at [280, 187] on link "1" at bounding box center [282, 186] width 8 height 8
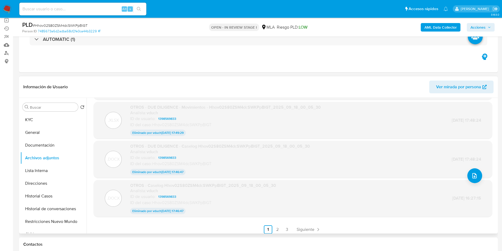
scroll to position [0, 0]
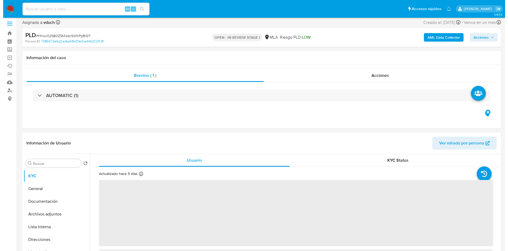
scroll to position [79, 0]
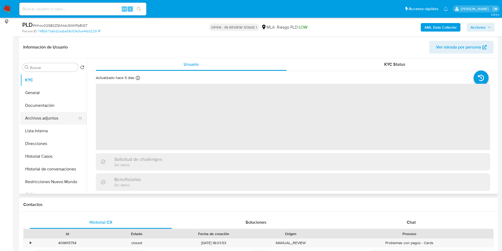
select select "10"
click at [51, 118] on button "Archivos adjuntos" at bounding box center [51, 118] width 62 height 13
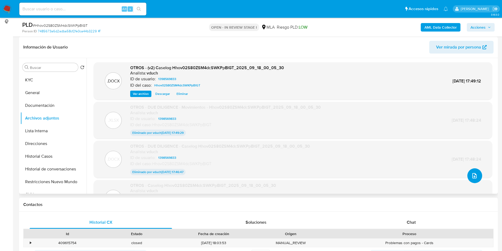
click at [477, 177] on button "upload-file" at bounding box center [474, 175] width 15 height 15
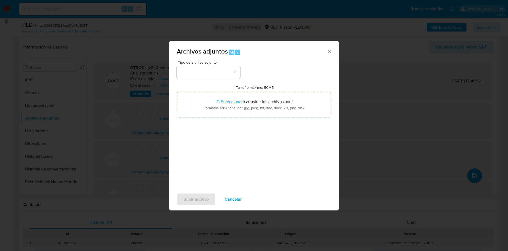
click at [241, 78] on div "Tipo de archivo adjunto Tamaño máximo: 50MB Seleccionar archivos Seleccionar o …" at bounding box center [254, 122] width 155 height 125
click at [225, 74] on button "button" at bounding box center [209, 72] width 64 height 13
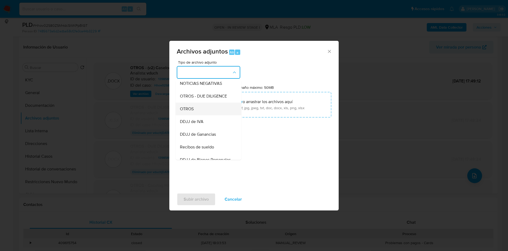
click at [203, 113] on div "OTROS" at bounding box center [207, 108] width 54 height 13
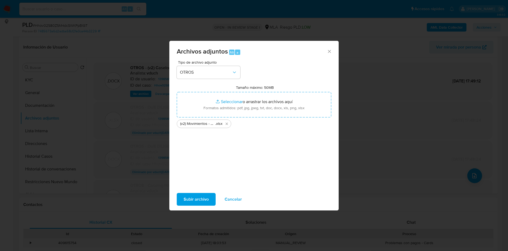
drag, startPoint x: 259, startPoint y: 103, endPoint x: 197, endPoint y: 200, distance: 114.7
click at [197, 200] on span "Subir archivo" at bounding box center [196, 199] width 25 height 12
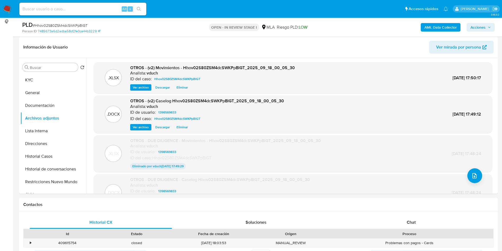
click at [474, 30] on span "Acciones" at bounding box center [478, 27] width 15 height 8
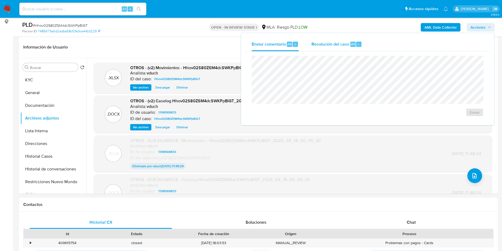
click at [358, 39] on div "Resolución del caso Alt r" at bounding box center [336, 44] width 51 height 14
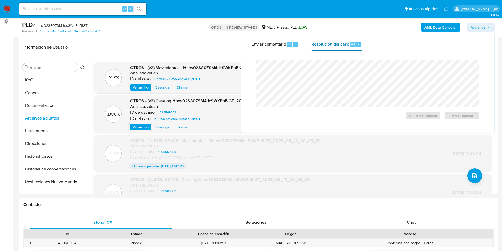
click at [358, 60] on div at bounding box center [367, 83] width 223 height 47
click at [463, 119] on span "ROI Proposal" at bounding box center [462, 115] width 28 height 7
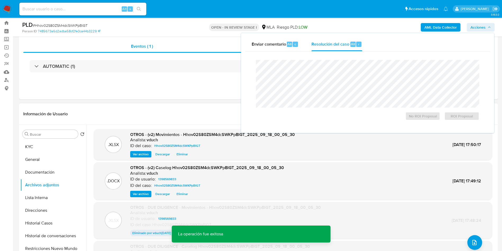
scroll to position [0, 0]
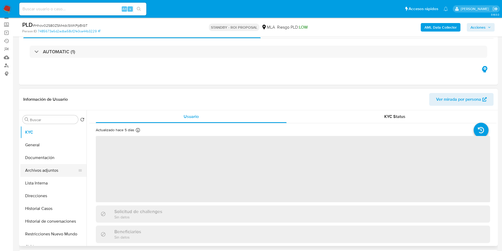
scroll to position [40, 0]
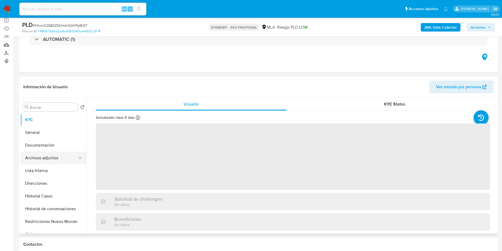
click at [62, 159] on button "Archivos adjuntos" at bounding box center [51, 157] width 62 height 13
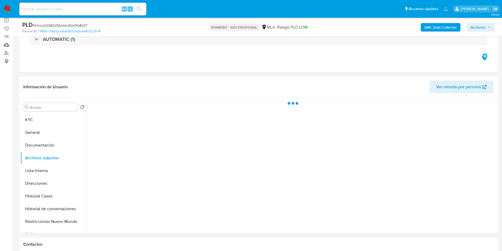
select select "10"
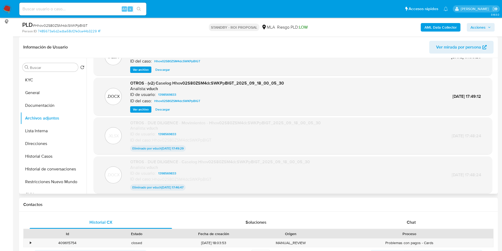
scroll to position [43, 0]
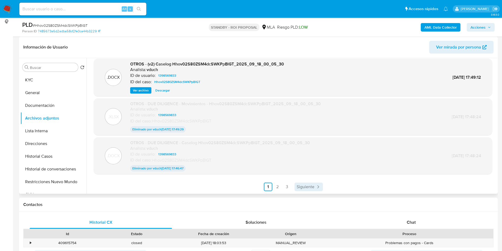
click at [308, 188] on span "Siguiente" at bounding box center [306, 186] width 18 height 4
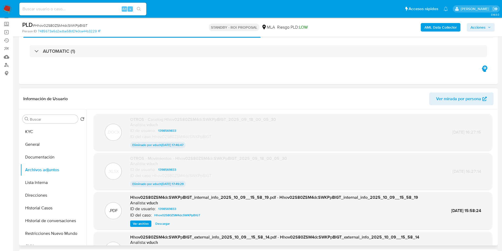
scroll to position [0, 0]
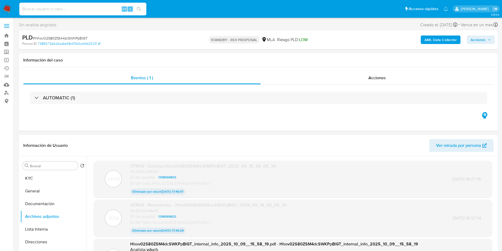
click at [105, 7] on input at bounding box center [82, 9] width 127 height 7
paste input "jnzoND5e4oSU5WVK9bTF2v58"
type input "jnzoND5e4oSU5WVK9bTF2v58"
click at [139, 10] on icon "search-icon" at bounding box center [139, 9] width 4 height 4
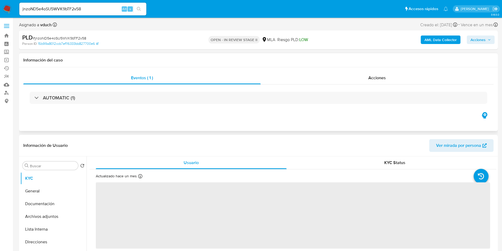
select select "10"
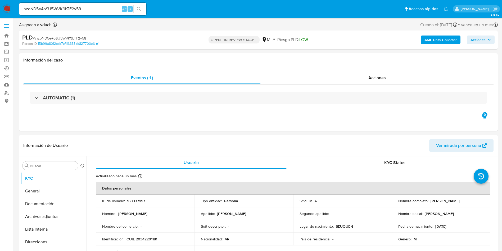
click at [110, 12] on div "jnzoND5e4oSU5WVK9bTF2v58 Alt s" at bounding box center [82, 9] width 127 height 13
click at [110, 12] on input "jnzoND5e4oSU5WVK9bTF2v58" at bounding box center [82, 9] width 127 height 7
click at [104, 6] on input "jnzoND5e4oSU5WVK9bTF2v58" at bounding box center [82, 9] width 127 height 7
paste input "Zb3l7qsI1TFabKKtUy6ezpIe"
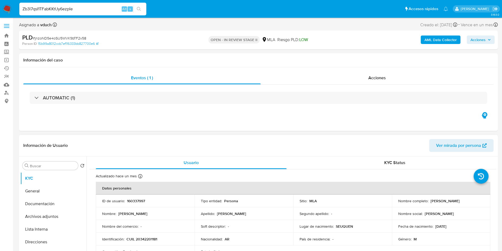
type input "Zb3l7qsI1TFabKKtUy6ezpIe"
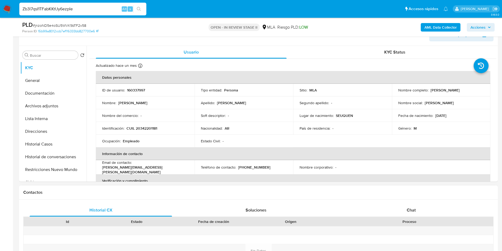
scroll to position [198, 0]
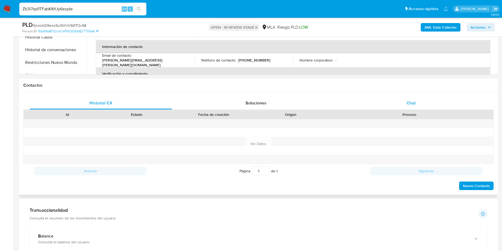
click at [420, 107] on div "Chat" at bounding box center [411, 103] width 142 height 13
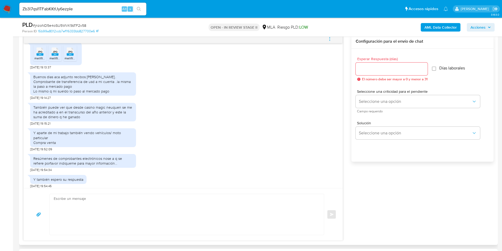
scroll to position [308, 0]
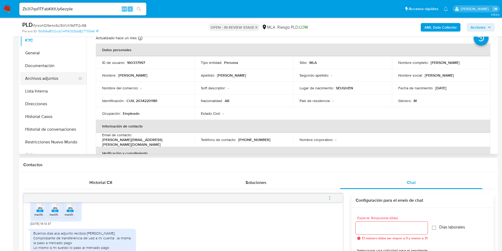
click at [59, 80] on button "Archivos adjuntos" at bounding box center [51, 78] width 62 height 13
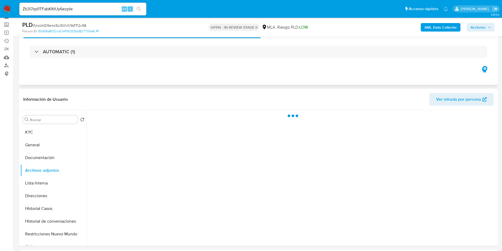
scroll to position [40, 0]
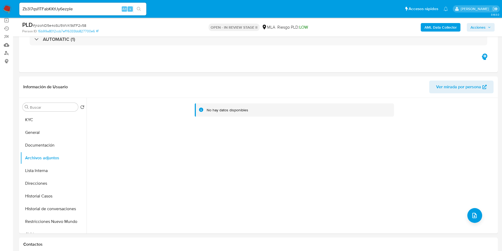
click at [441, 32] on div "AML Data Collector Acciones" at bounding box center [416, 27] width 156 height 12
click at [439, 31] on div "AML Data Collector Acciones" at bounding box center [416, 27] width 156 height 12
click at [449, 27] on b "AML Data Collector" at bounding box center [440, 27] width 32 height 8
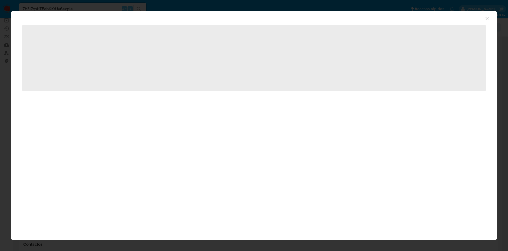
click at [132, 158] on div "AML Data Collector ‌" at bounding box center [254, 125] width 486 height 228
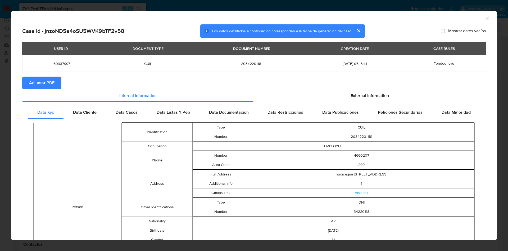
click at [485, 16] on icon "Cerrar ventana" at bounding box center [487, 18] width 5 height 5
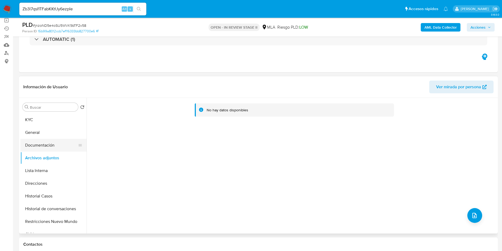
click at [21, 143] on button "Documentación" at bounding box center [51, 145] width 62 height 13
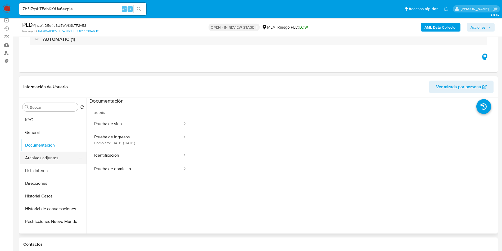
click at [56, 155] on button "Archivos adjuntos" at bounding box center [51, 157] width 62 height 13
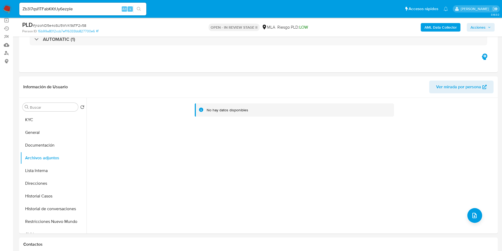
click at [442, 25] on b "AML Data Collector" at bounding box center [440, 27] width 32 height 8
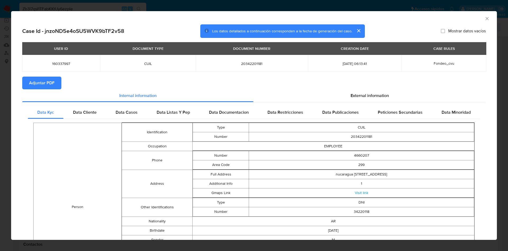
click at [38, 80] on span "Adjuntar PDF" at bounding box center [41, 83] width 25 height 12
click at [115, 30] on h2 "Case Id - jnzoND5e4oSU5WVK9bTF2v58" at bounding box center [73, 31] width 102 height 7
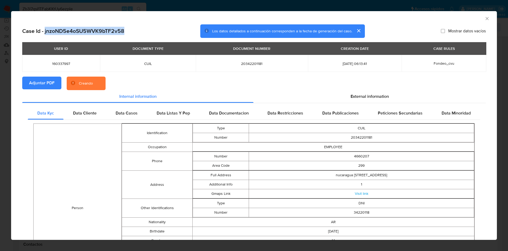
click at [115, 30] on h2 "Case Id - jnzoND5e4oSU5WVK9bTF2v58" at bounding box center [73, 31] width 102 height 7
copy h2 "jnzoND5e4oSU5WVK9bTF2v58"
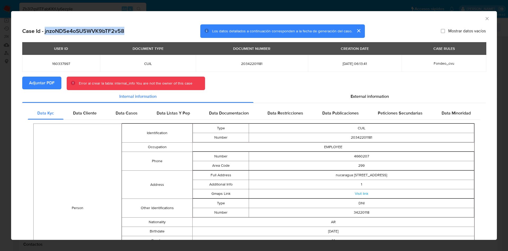
click at [485, 19] on icon "Cerrar ventana" at bounding box center [487, 18] width 5 height 5
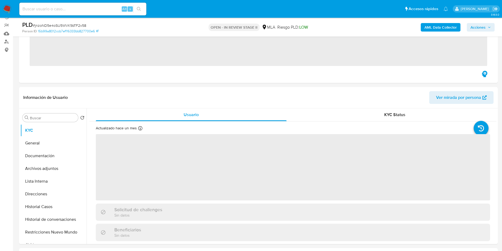
scroll to position [119, 0]
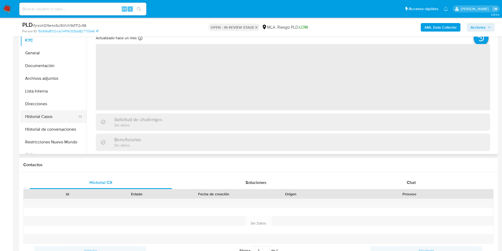
click at [46, 117] on button "Historial Casos" at bounding box center [51, 116] width 62 height 13
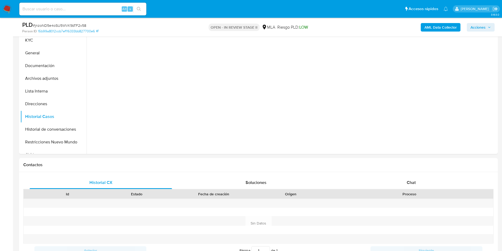
select select "10"
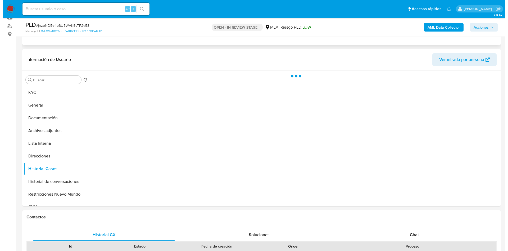
scroll to position [79, 0]
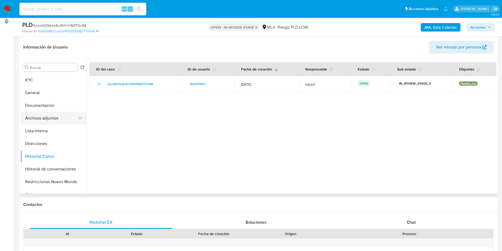
click at [46, 117] on button "Archivos adjuntos" at bounding box center [51, 118] width 62 height 13
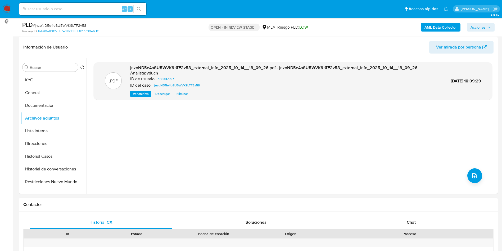
click at [431, 33] on div "AML Data Collector Acciones" at bounding box center [416, 27] width 156 height 12
click at [431, 28] on b "AML Data Collector" at bounding box center [440, 27] width 32 height 8
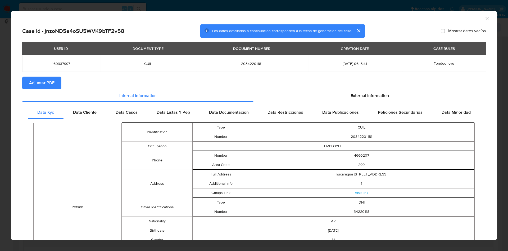
click at [48, 81] on span "Adjuntar PDF" at bounding box center [41, 83] width 25 height 12
